Goal: Information Seeking & Learning: Learn about a topic

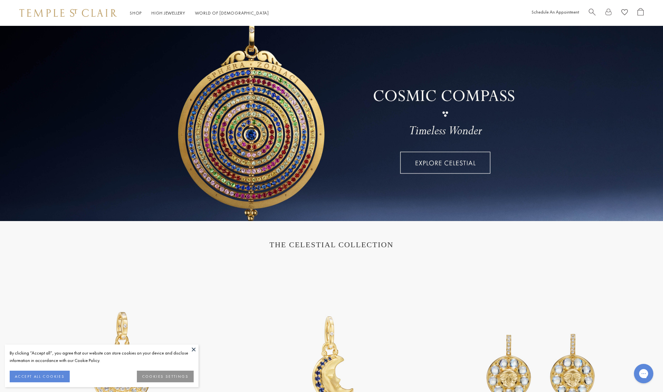
scroll to position [115, 0]
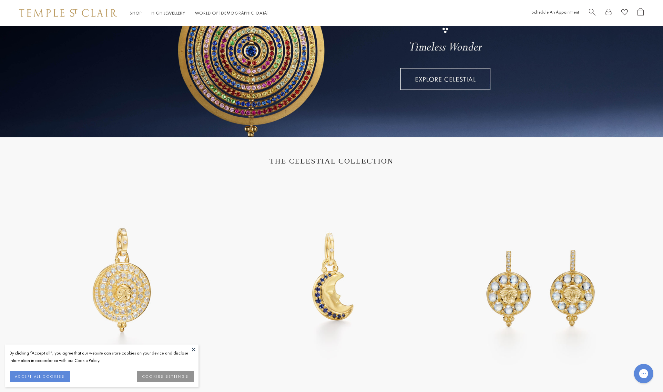
click at [192, 346] on button at bounding box center [194, 349] width 10 height 10
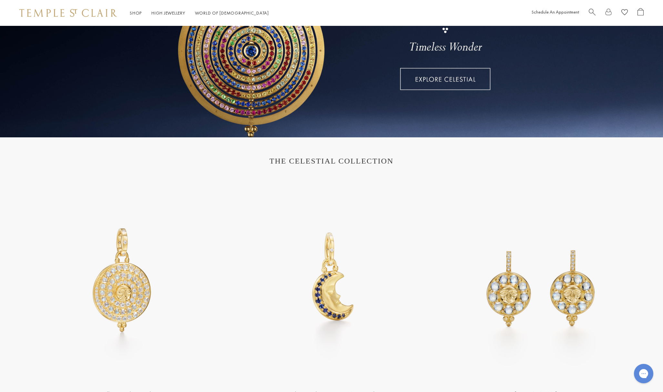
scroll to position [0, 0]
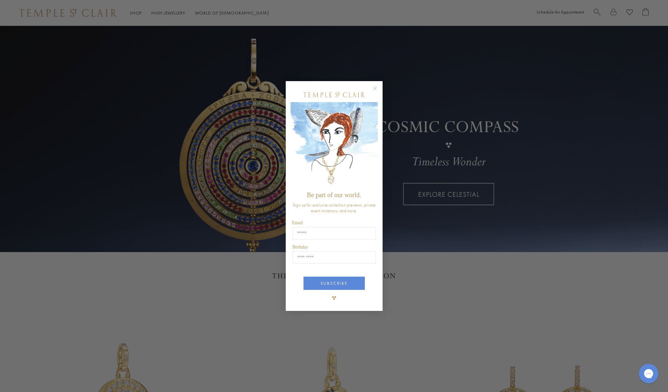
click at [374, 88] on circle "Close dialog" at bounding box center [375, 88] width 8 height 8
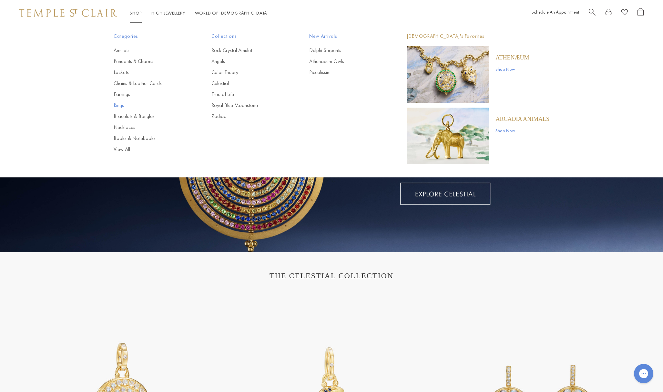
click at [122, 107] on link "Rings" at bounding box center [150, 105] width 72 height 7
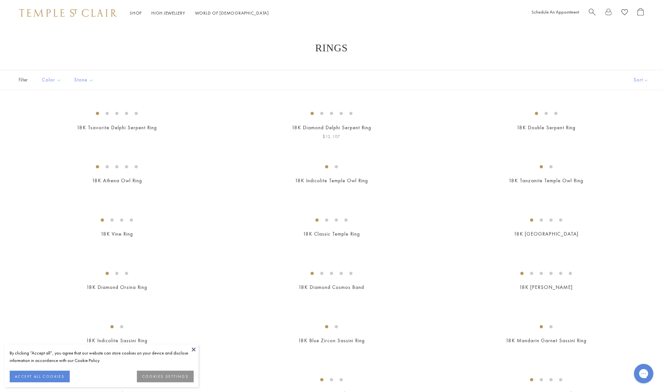
click at [0, 0] on img at bounding box center [0, 0] width 0 height 0
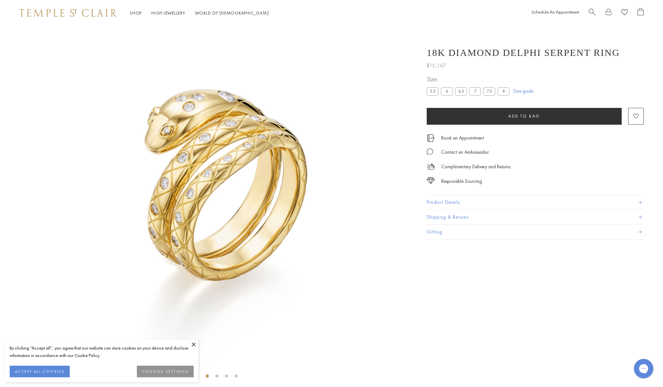
scroll to position [26, 0]
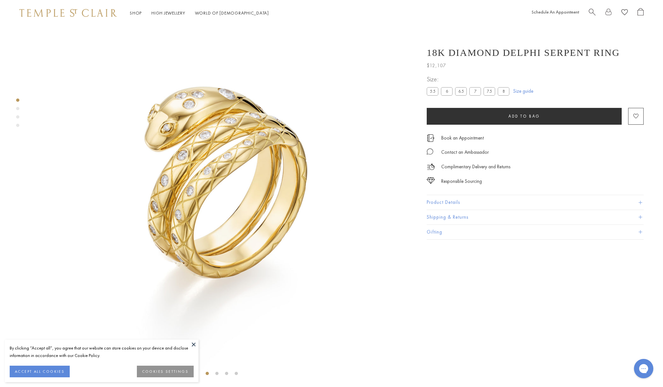
click at [436, 90] on label "5.5" at bounding box center [433, 91] width 12 height 8
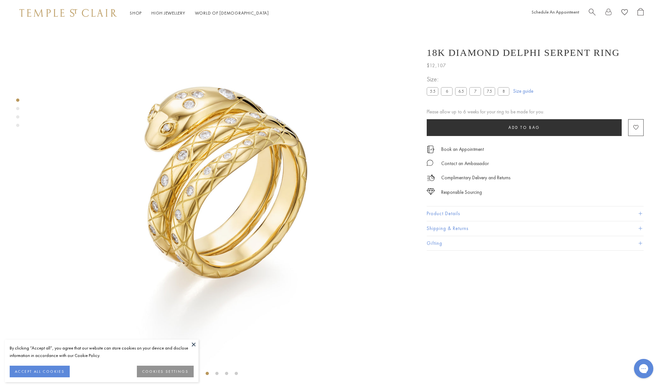
click at [504, 91] on label "8" at bounding box center [504, 91] width 12 height 8
click at [496, 89] on ul "5.5 6 6.5 7 7.5 8" at bounding box center [469, 92] width 85 height 10
click at [491, 90] on label "7.5" at bounding box center [490, 91] width 12 height 8
click at [524, 91] on link "Size guide" at bounding box center [523, 91] width 20 height 6
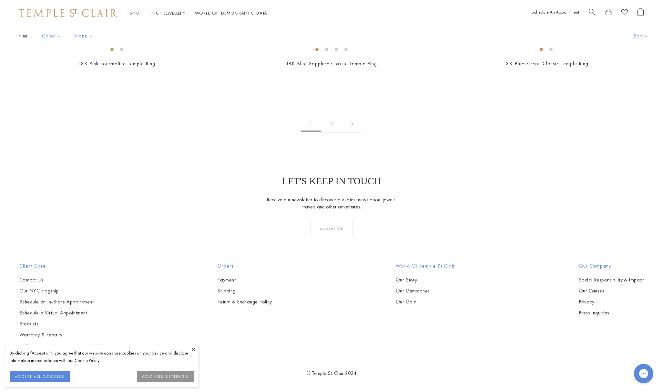
scroll to position [843, 0]
click at [0, 0] on img at bounding box center [0, 0] width 0 height 0
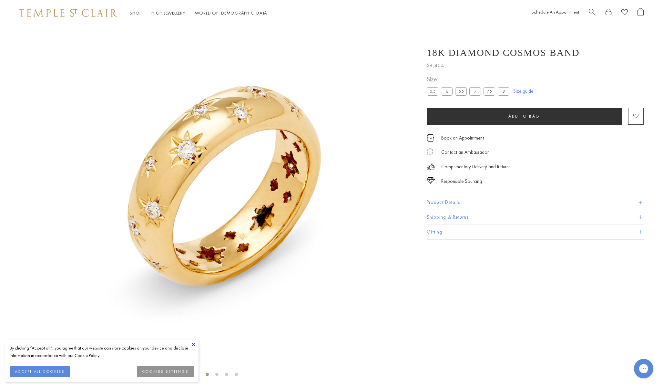
scroll to position [26, 0]
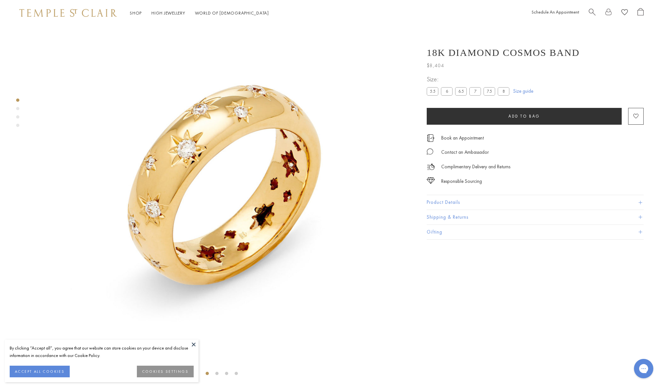
click at [460, 198] on button "Product Details" at bounding box center [535, 202] width 217 height 15
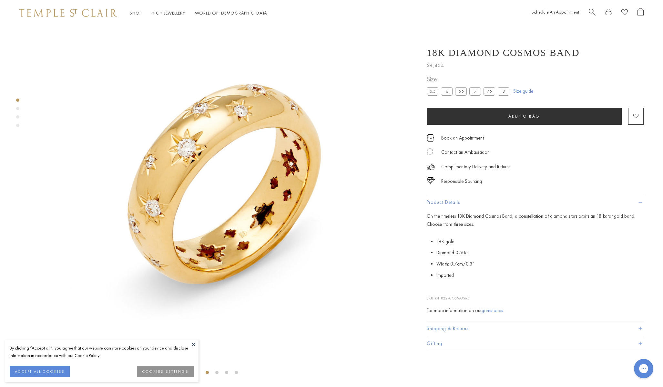
scroll to position [27, 0]
click at [467, 326] on button "Shipping & Returns" at bounding box center [535, 328] width 217 height 15
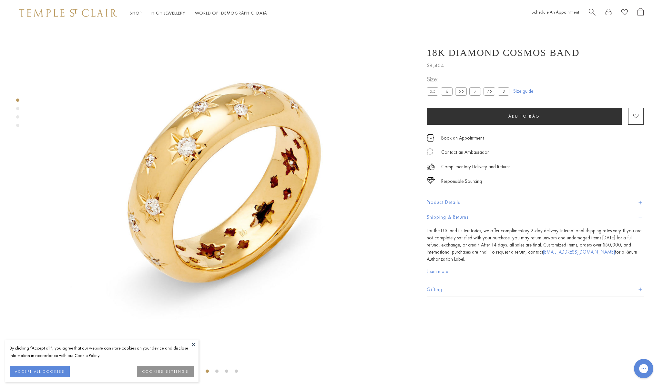
scroll to position [28, 0]
click at [473, 286] on button "Gifting" at bounding box center [535, 289] width 217 height 15
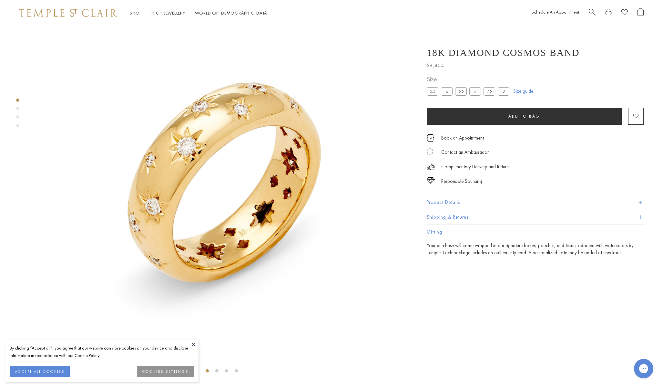
scroll to position [0, 0]
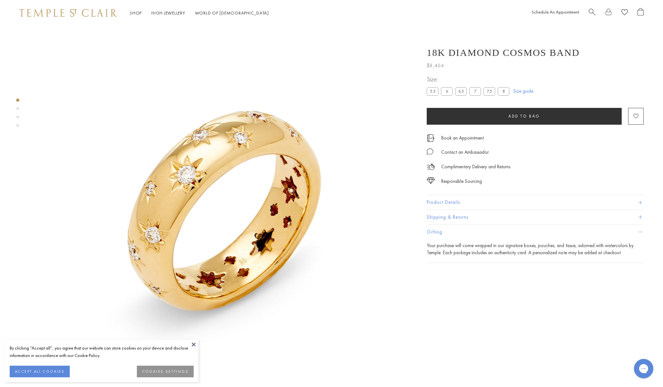
click at [478, 200] on button "Product Details" at bounding box center [535, 202] width 217 height 15
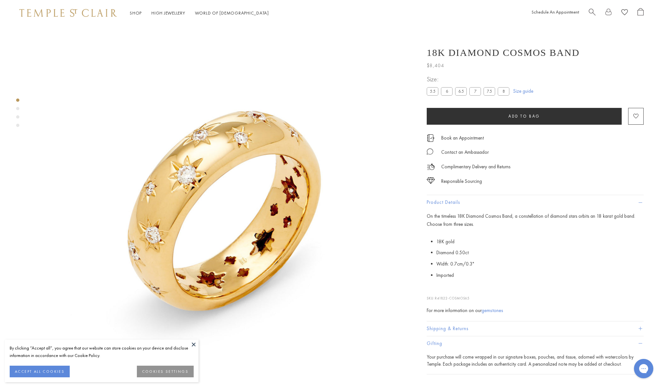
click at [521, 91] on link "Size guide" at bounding box center [523, 91] width 20 height 6
